Goal: Find specific page/section: Find specific page/section

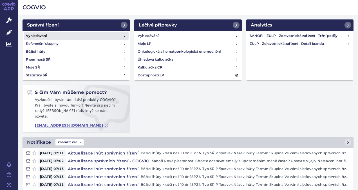
click at [56, 37] on link "Vyhledávání" at bounding box center [76, 36] width 105 height 8
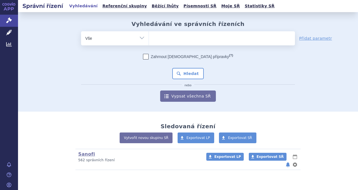
click at [166, 34] on ul at bounding box center [222, 37] width 146 height 12
click at [149, 34] on select at bounding box center [149, 38] width 0 height 14
type input "sa"
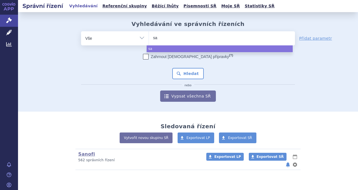
type input "sar"
type input "sarc"
type input "sarcl"
type input "sarcli"
type input "sarclisa"
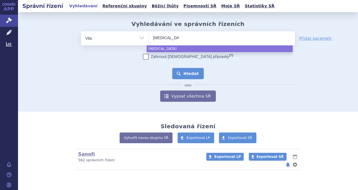
select select "sarclisa"
click at [192, 76] on button "Hledat" at bounding box center [188, 73] width 32 height 11
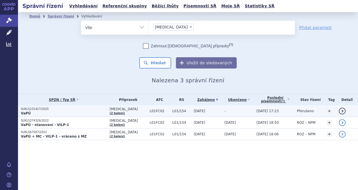
click at [342, 111] on link "detail" at bounding box center [342, 111] width 7 height 7
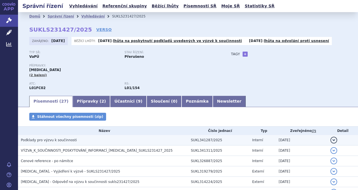
scroll to position [28, 0]
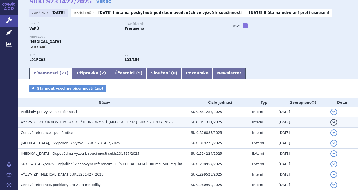
click at [331, 122] on button "detail" at bounding box center [334, 122] width 7 height 7
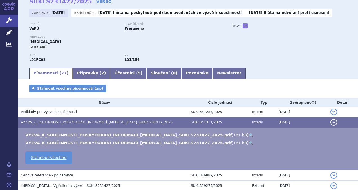
click at [249, 135] on link "🔍" at bounding box center [251, 135] width 5 height 5
